Goal: Leave review/rating: Leave review/rating

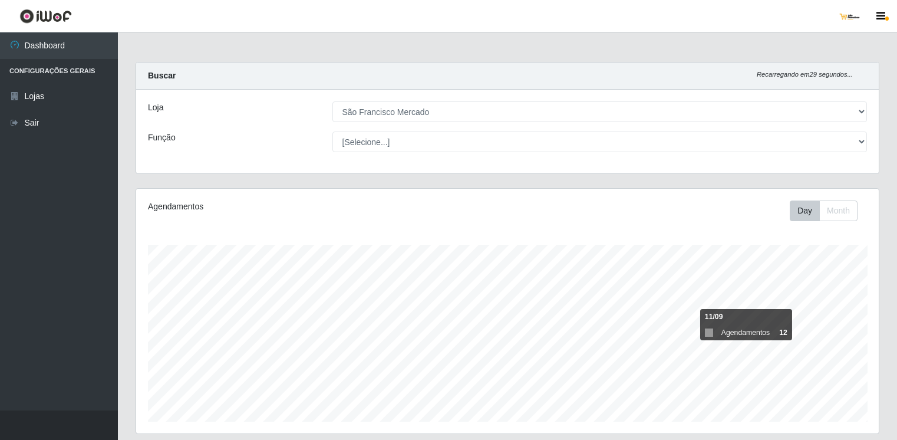
select select "168"
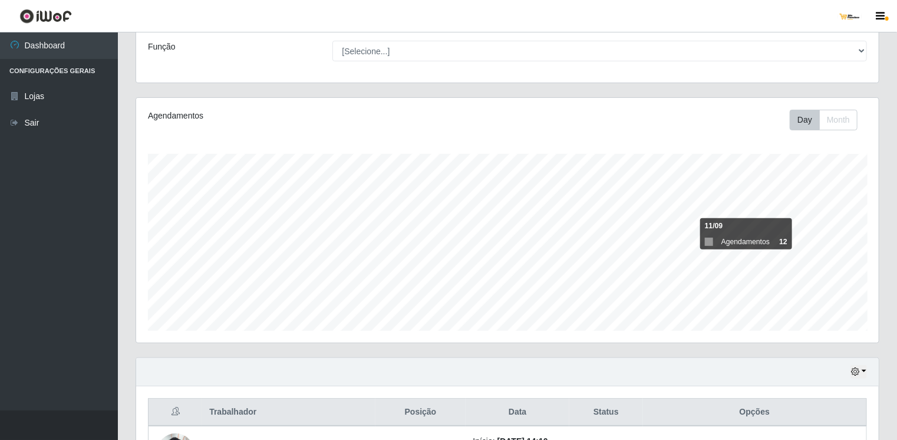
scroll to position [236, 0]
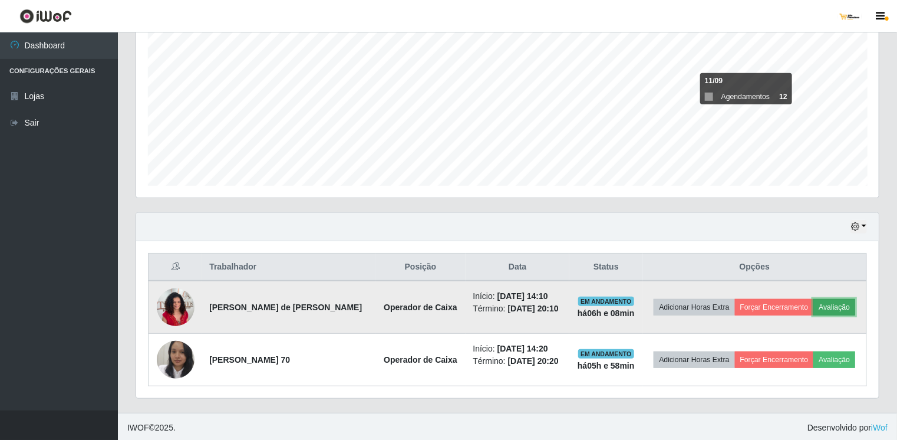
click at [836, 305] on button "Avaliação" at bounding box center [835, 307] width 42 height 17
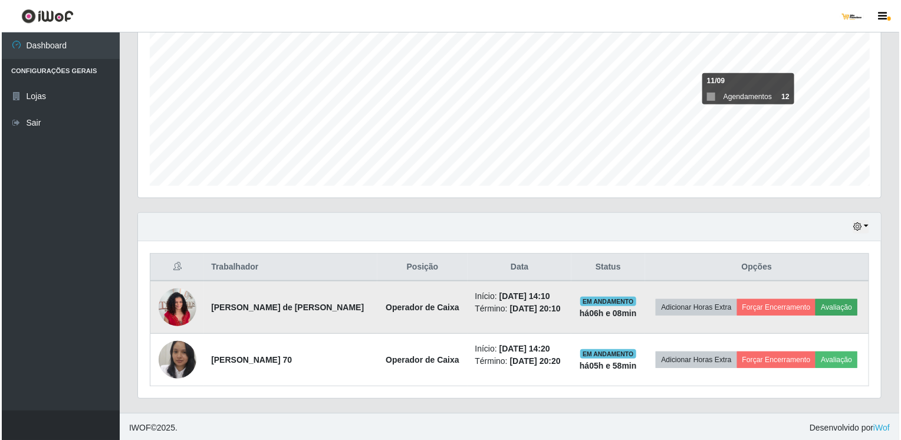
scroll to position [245, 738]
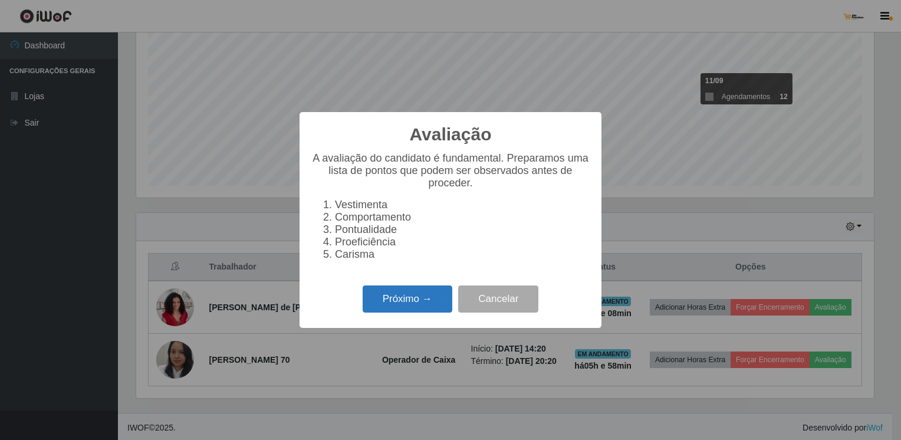
click at [447, 313] on button "Próximo →" at bounding box center [408, 299] width 90 height 28
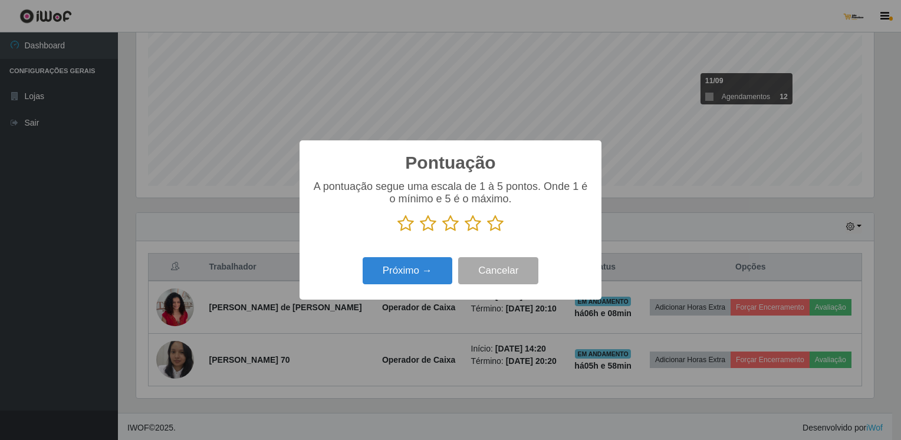
scroll to position [589391, 588897]
click at [432, 222] on icon at bounding box center [428, 224] width 17 height 18
click at [420, 232] on input "radio" at bounding box center [420, 232] width 0 height 0
click at [439, 272] on button "Próximo →" at bounding box center [408, 271] width 90 height 28
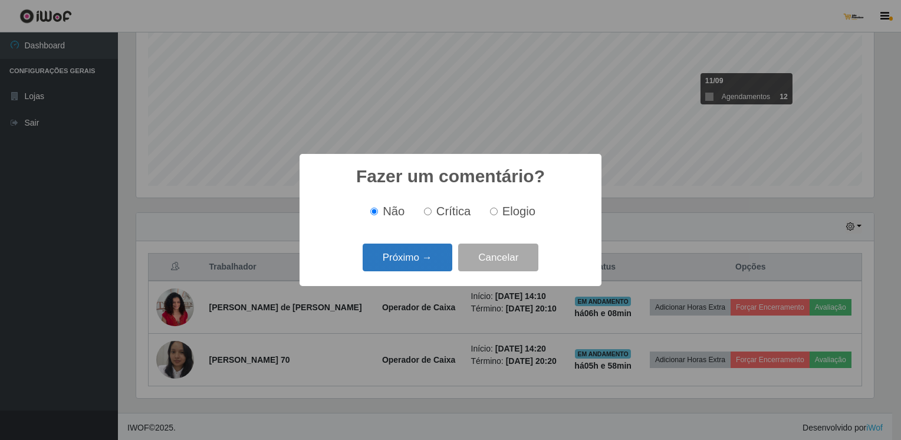
click at [427, 251] on button "Próximo →" at bounding box center [408, 258] width 90 height 28
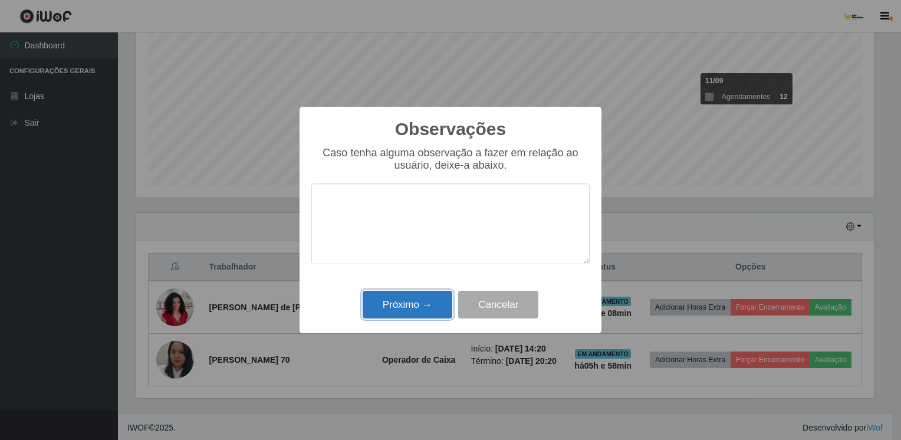
click at [417, 310] on button "Próximo →" at bounding box center [408, 305] width 90 height 28
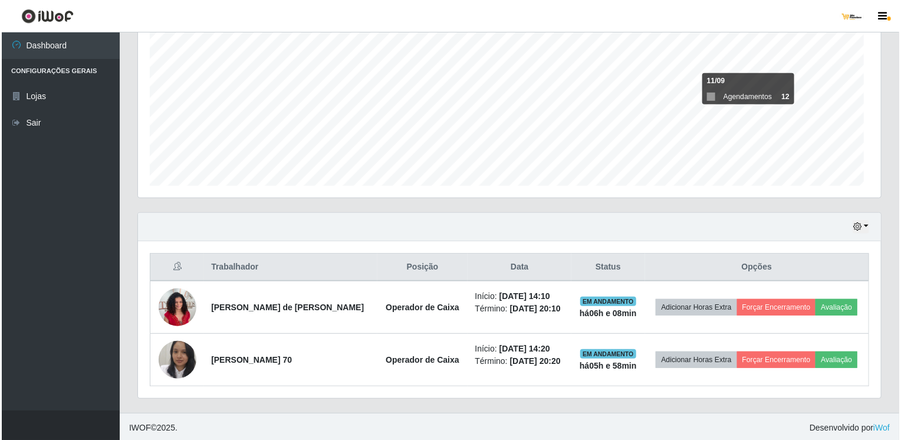
scroll to position [245, 743]
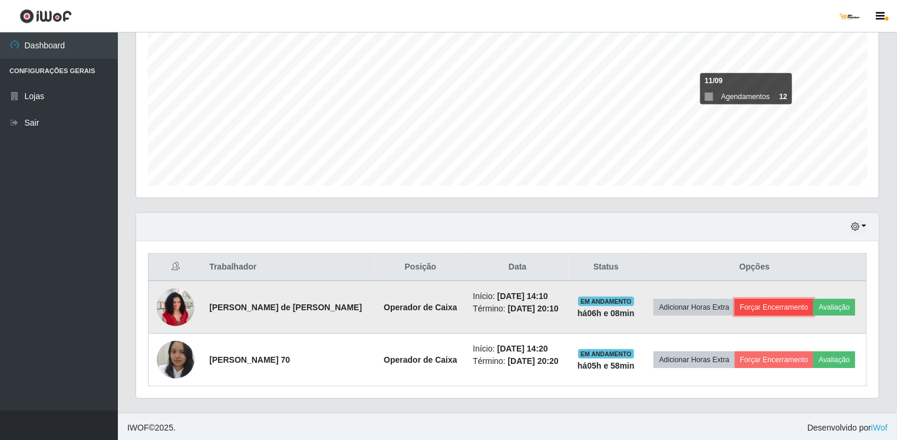
click at [761, 304] on button "Forçar Encerramento" at bounding box center [774, 307] width 79 height 17
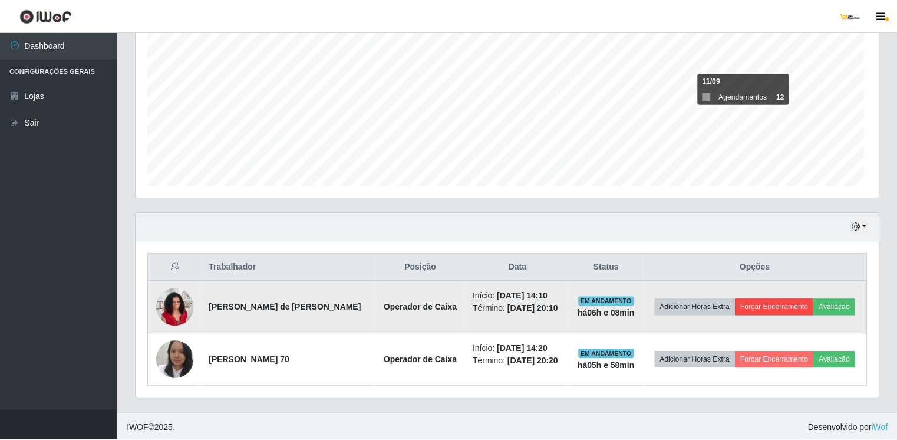
scroll to position [245, 738]
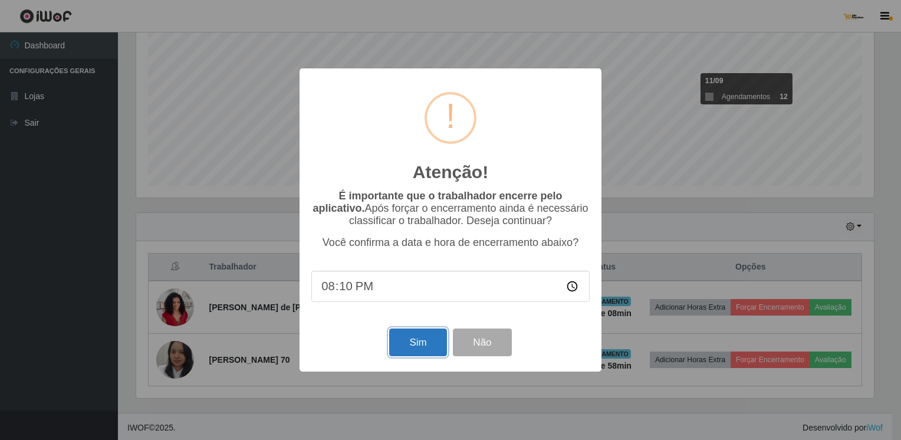
click at [403, 350] on button "Sim" at bounding box center [417, 342] width 57 height 28
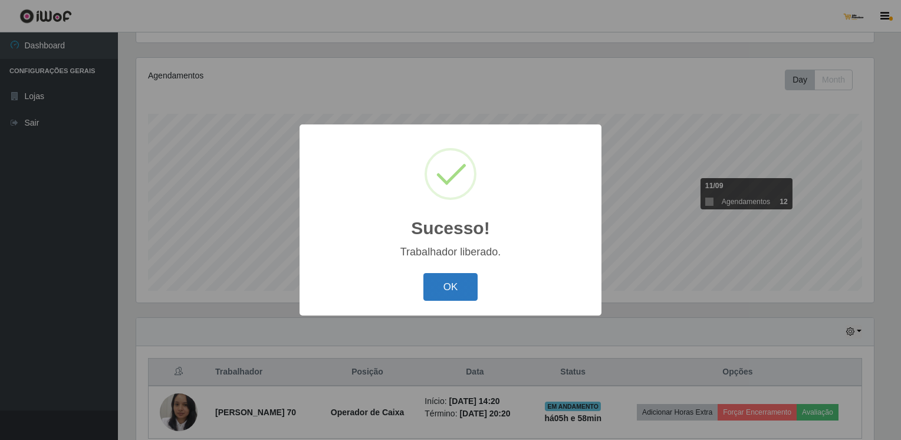
click at [459, 296] on button "OK" at bounding box center [450, 287] width 55 height 28
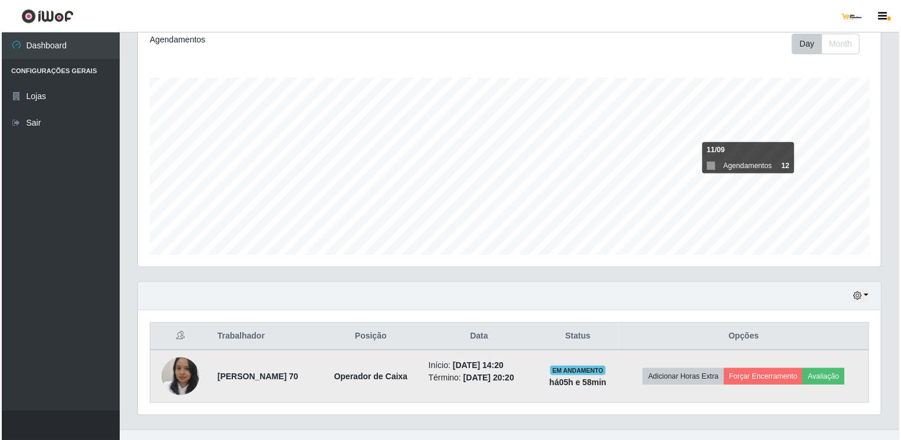
scroll to position [183, 0]
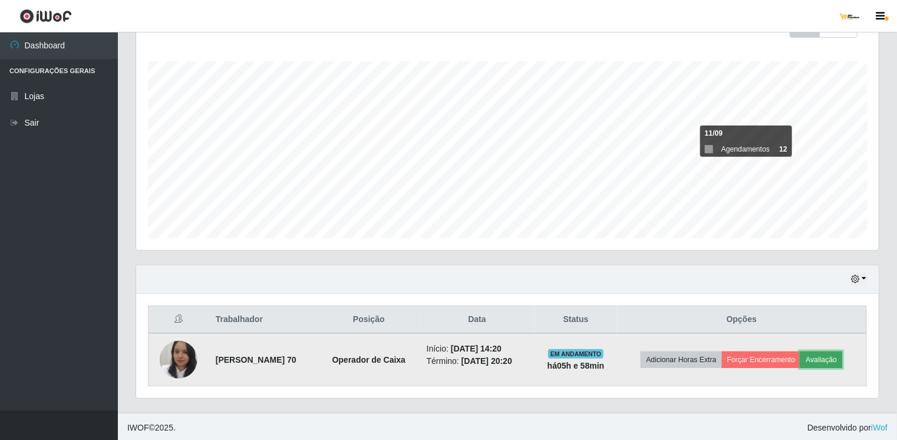
click at [838, 358] on button "Avaliação" at bounding box center [822, 359] width 42 height 17
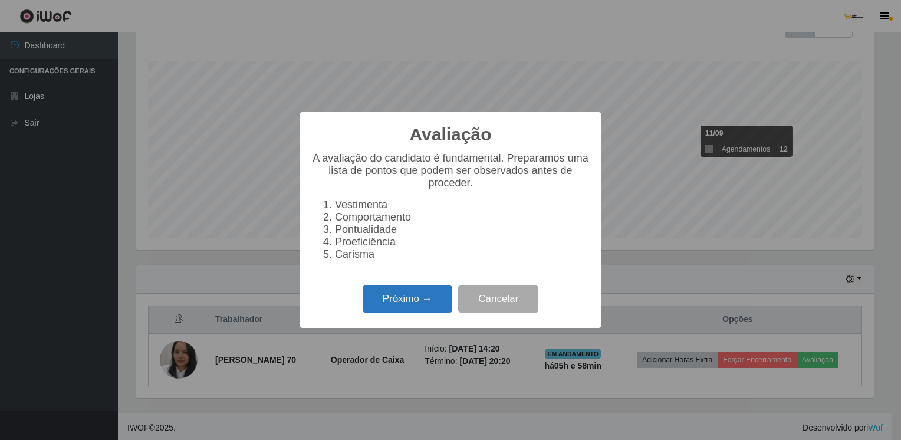
click at [429, 304] on button "Próximo →" at bounding box center [408, 299] width 90 height 28
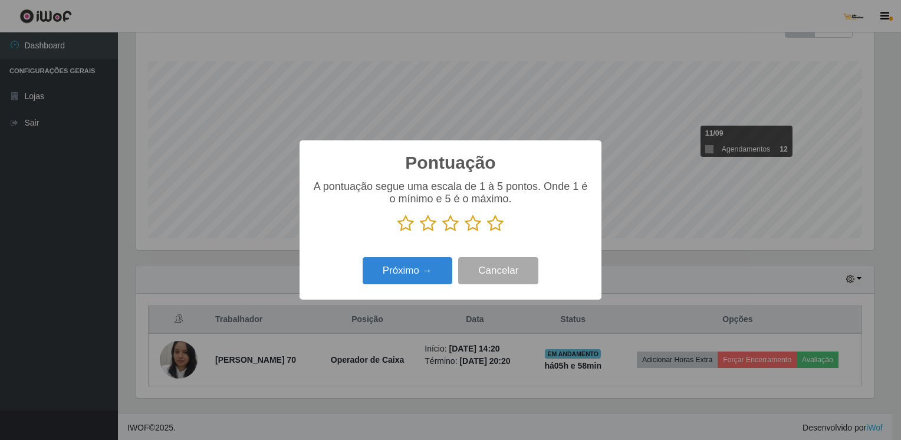
click at [493, 230] on icon at bounding box center [495, 224] width 17 height 18
click at [487, 232] on input "radio" at bounding box center [487, 232] width 0 height 0
click at [407, 275] on button "Próximo →" at bounding box center [408, 271] width 90 height 28
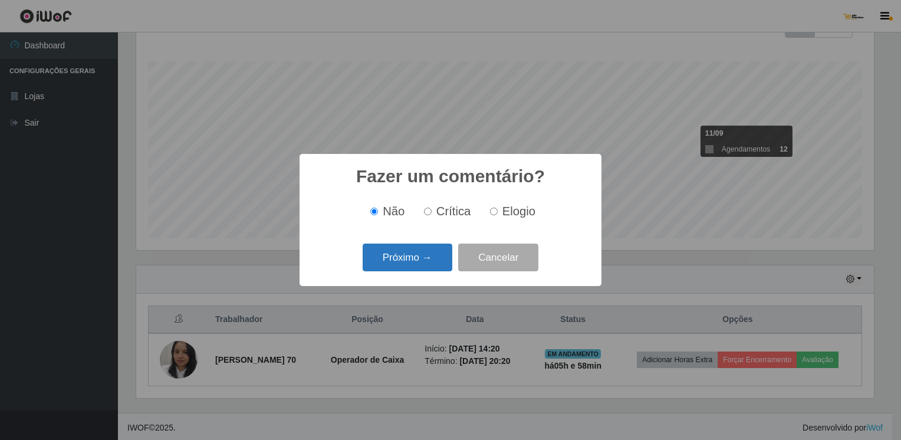
click at [433, 259] on button "Próximo →" at bounding box center [408, 258] width 90 height 28
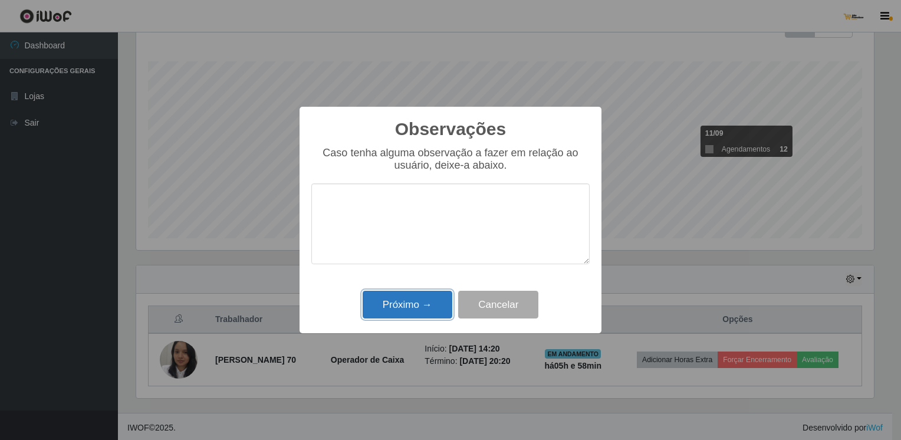
click at [427, 308] on button "Próximo →" at bounding box center [408, 305] width 90 height 28
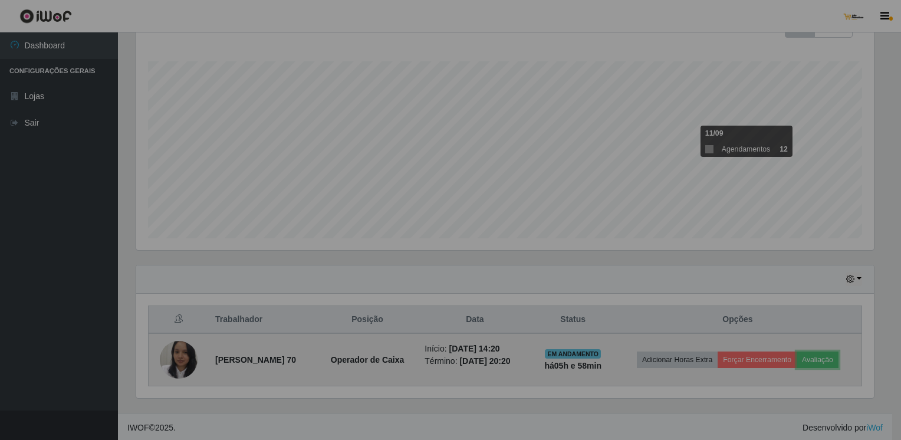
scroll to position [245, 743]
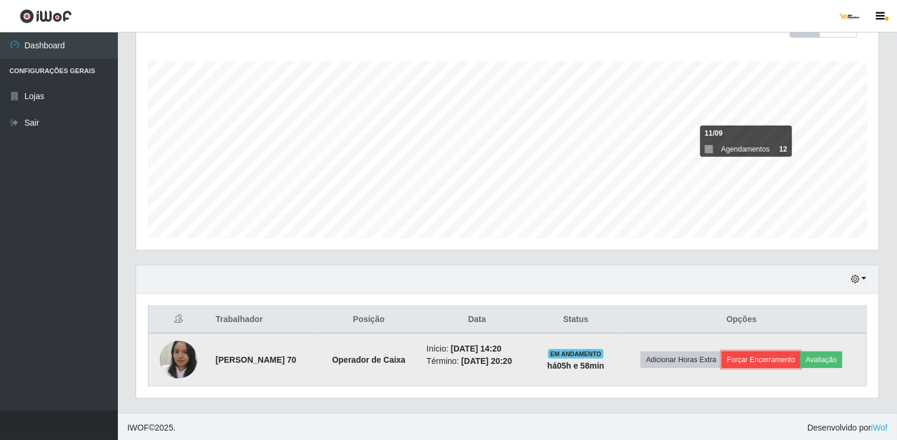
click at [762, 357] on button "Forçar Encerramento" at bounding box center [761, 359] width 79 height 17
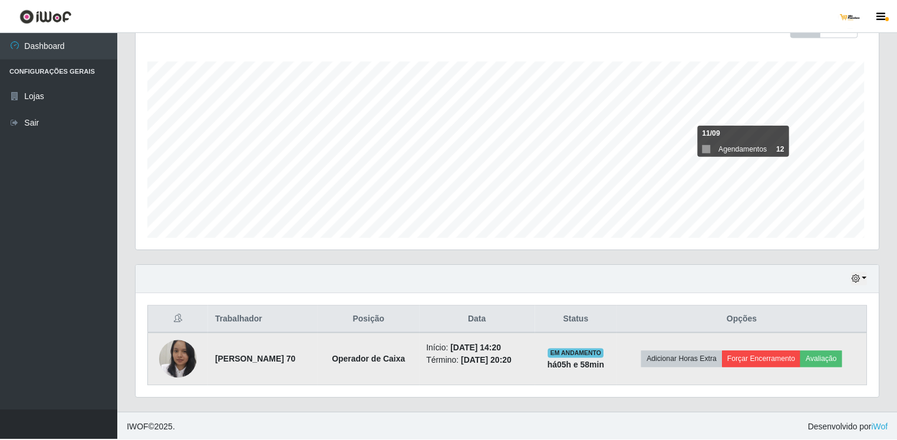
scroll to position [245, 738]
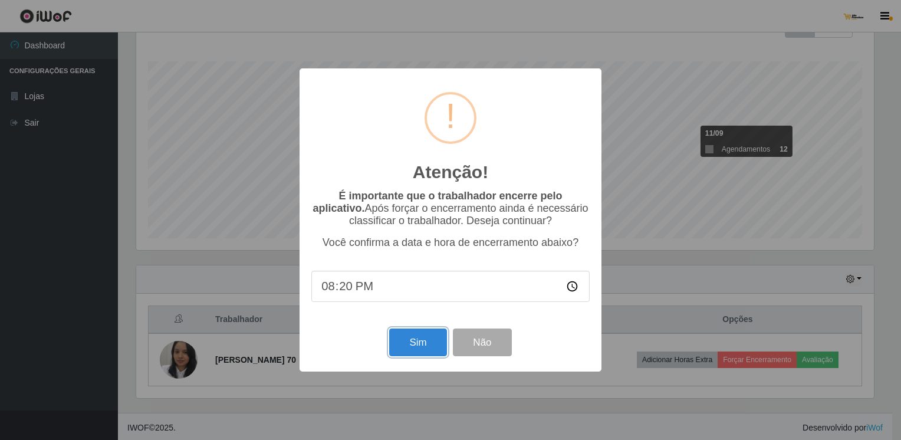
click at [429, 337] on button "Sim" at bounding box center [417, 342] width 57 height 28
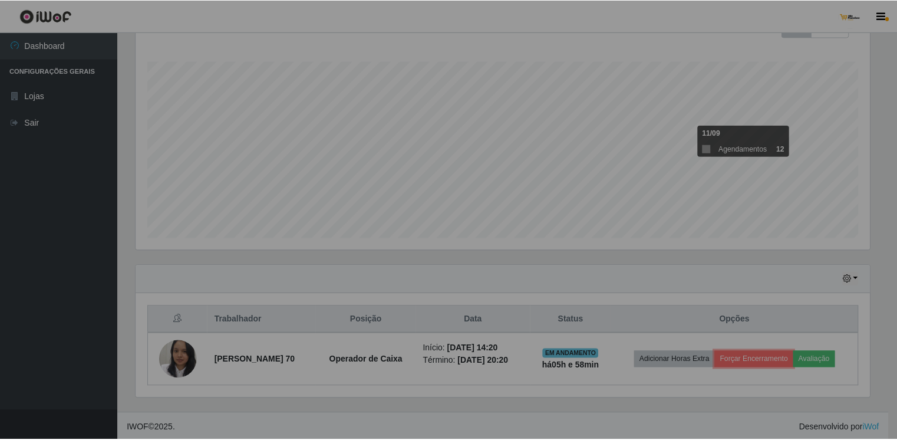
scroll to position [0, 0]
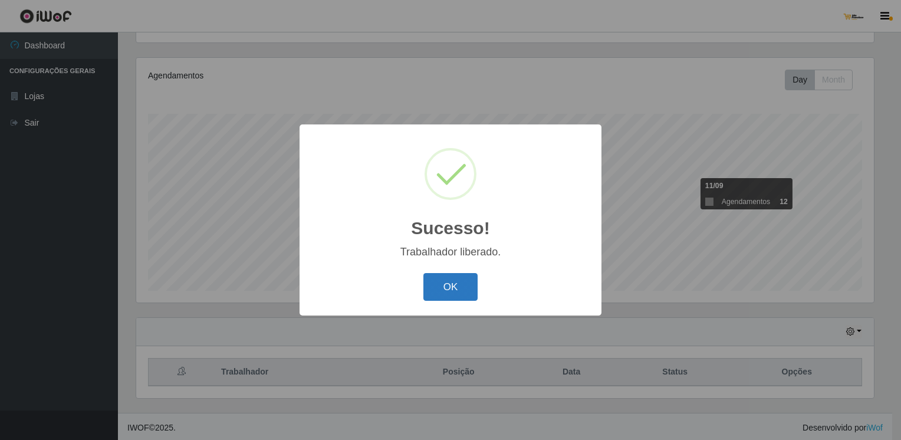
click at [446, 298] on button "OK" at bounding box center [450, 287] width 55 height 28
